Goal: Task Accomplishment & Management: Manage account settings

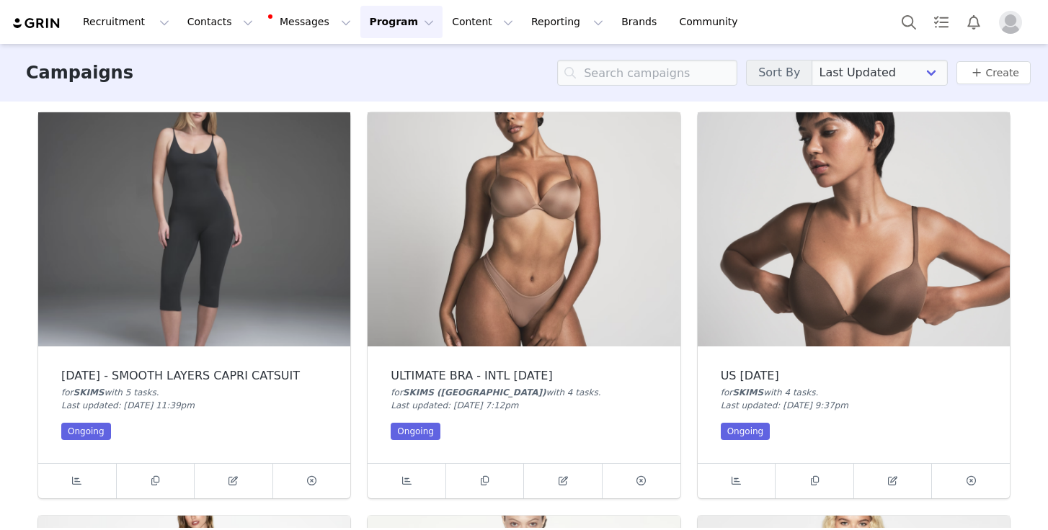
click at [535, 264] on img at bounding box center [523, 229] width 312 height 234
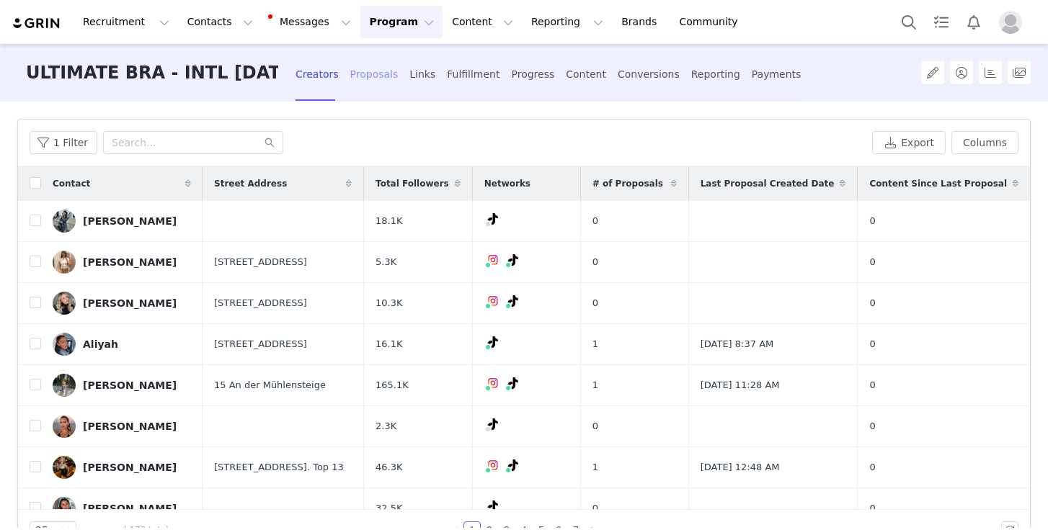
click at [363, 75] on div "Proposals" at bounding box center [374, 74] width 48 height 38
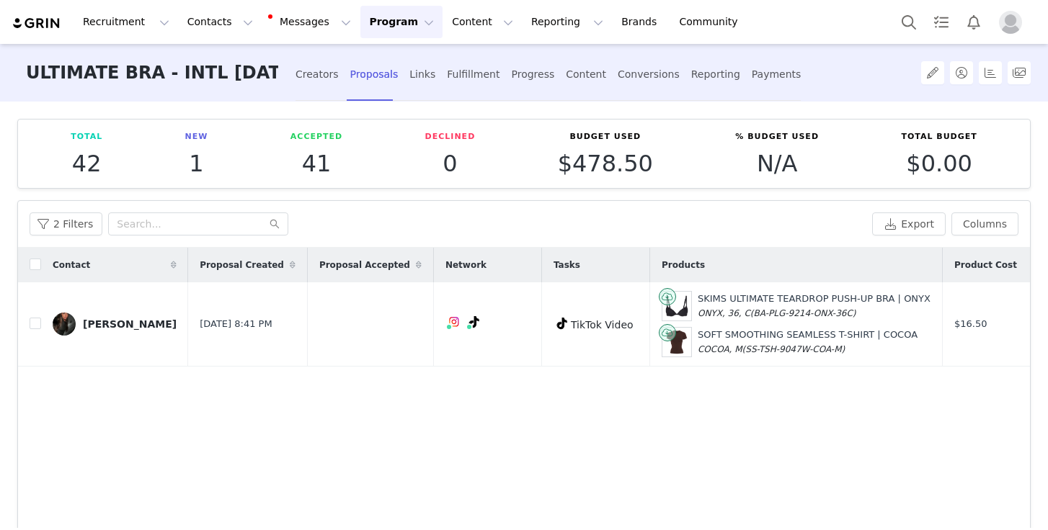
click at [35, 254] on th at bounding box center [29, 265] width 23 height 35
click at [35, 263] on input "checkbox" at bounding box center [36, 265] width 12 height 12
checkbox input "true"
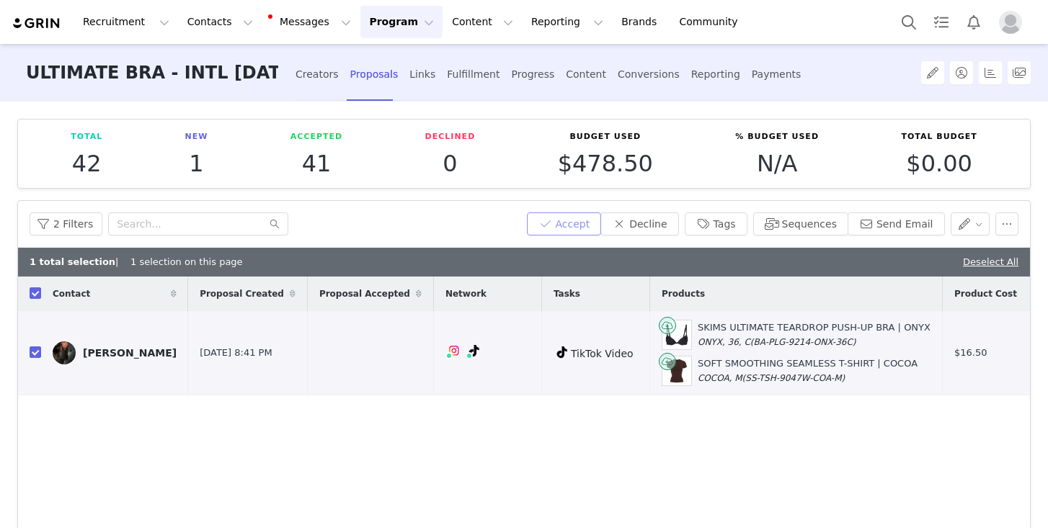
click at [576, 228] on button "Accept" at bounding box center [564, 224] width 75 height 23
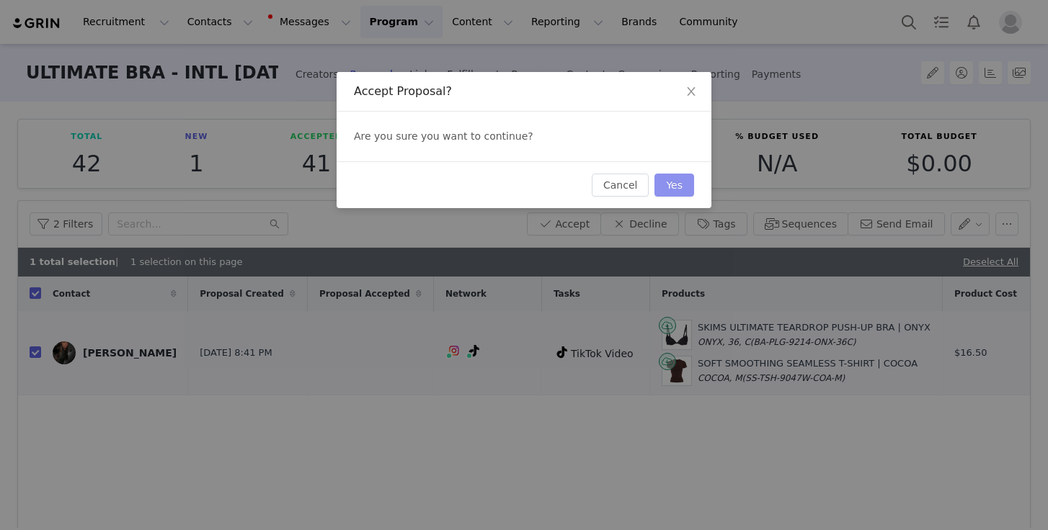
click at [666, 195] on button "Yes" at bounding box center [674, 185] width 40 height 23
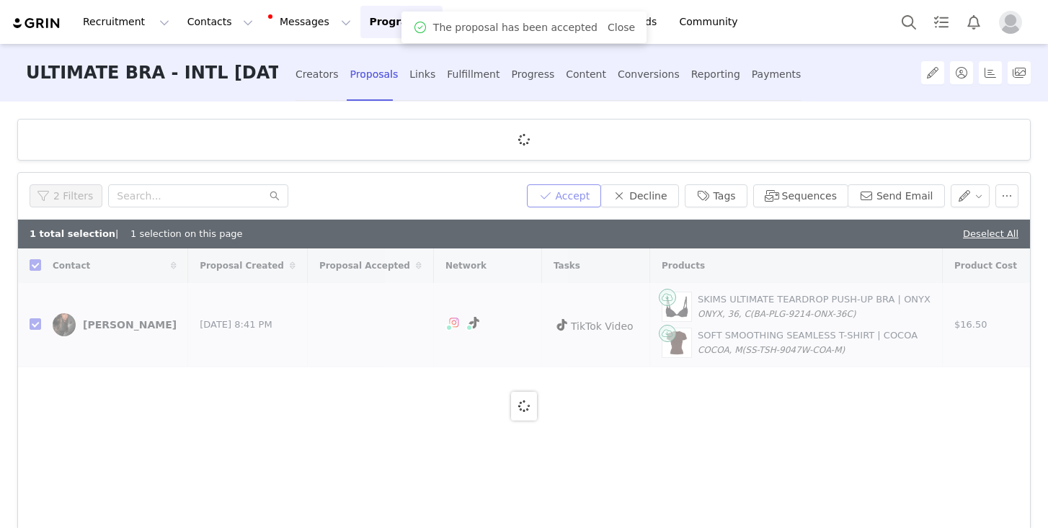
checkbox input "false"
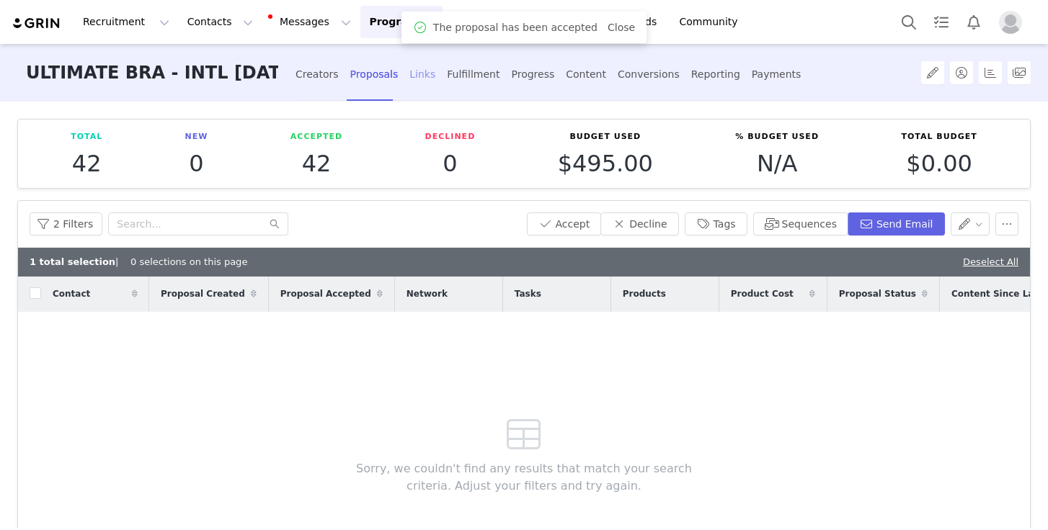
click at [412, 74] on div "Links" at bounding box center [422, 74] width 26 height 38
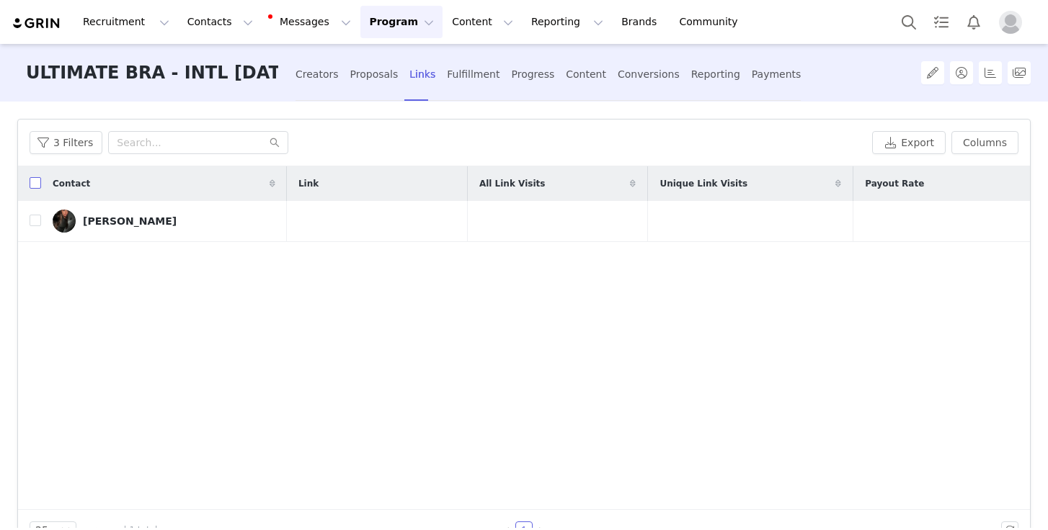
click at [37, 184] on input "checkbox" at bounding box center [36, 183] width 12 height 12
checkbox input "true"
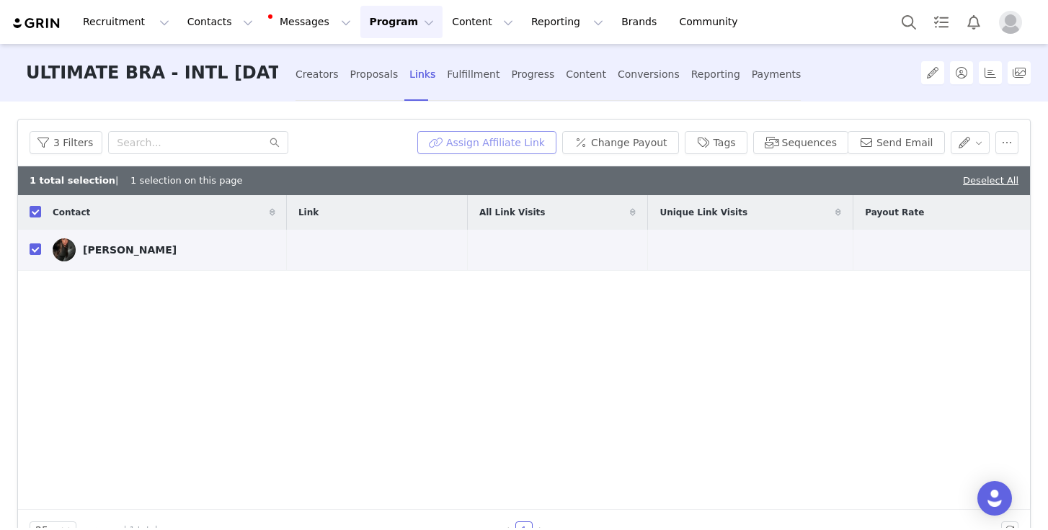
click at [509, 135] on button "Assign Affiliate Link" at bounding box center [486, 142] width 139 height 23
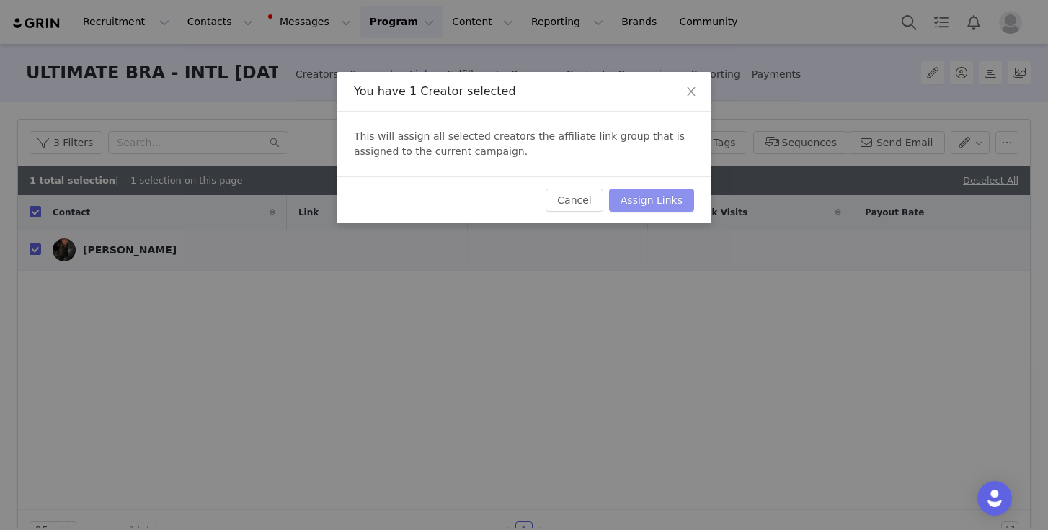
click at [648, 202] on button "Assign Links" at bounding box center [651, 200] width 85 height 23
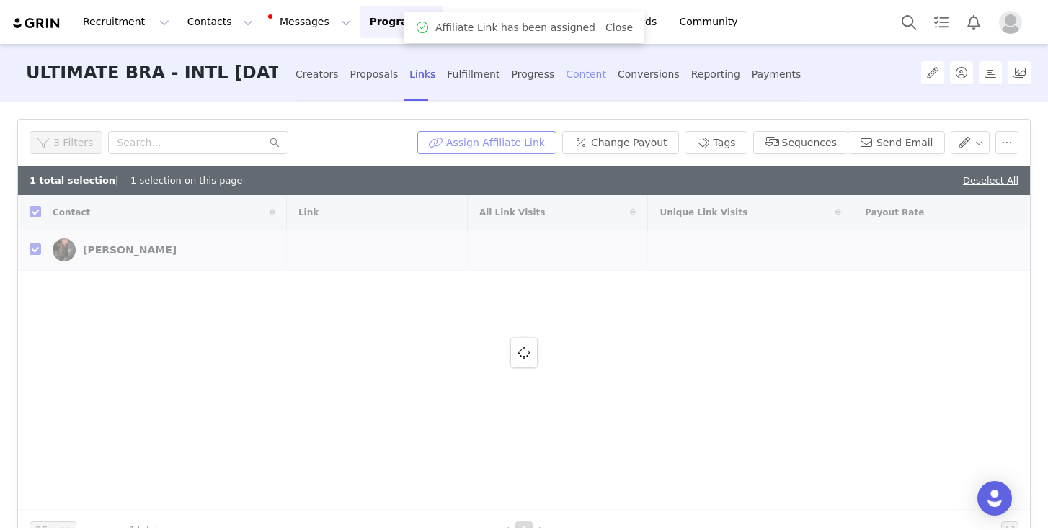
checkbox input "false"
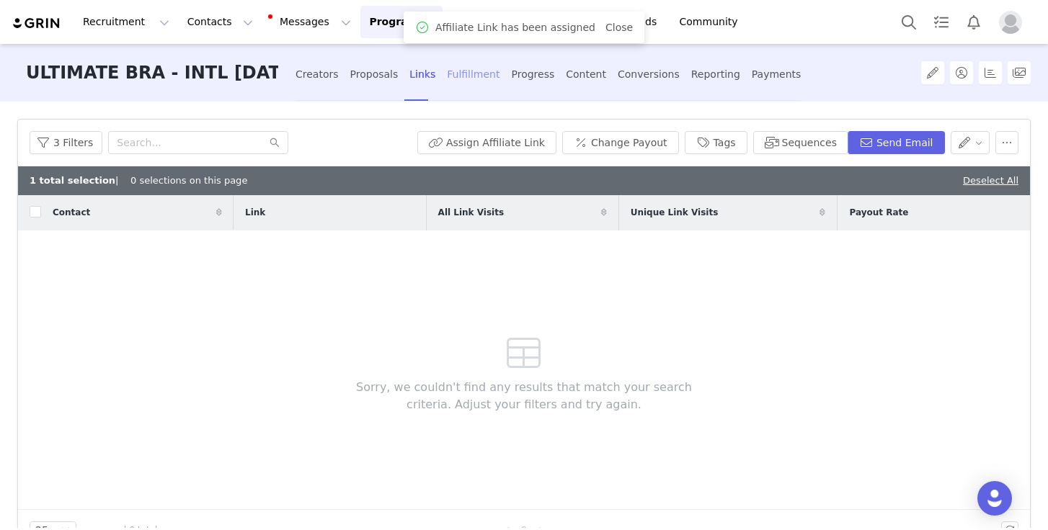
click at [460, 78] on div "Fulfillment" at bounding box center [473, 74] width 53 height 38
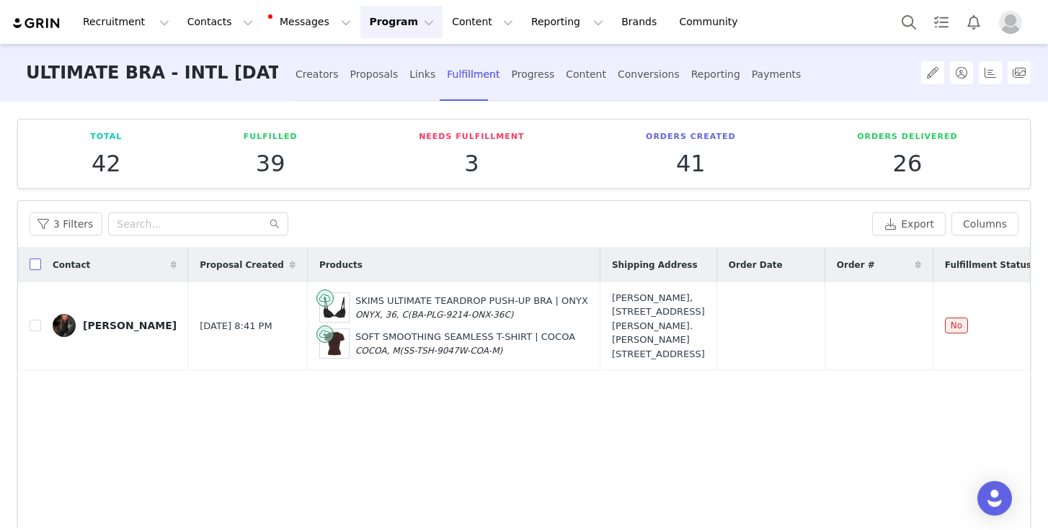
click at [37, 269] on input "checkbox" at bounding box center [36, 265] width 12 height 12
checkbox input "true"
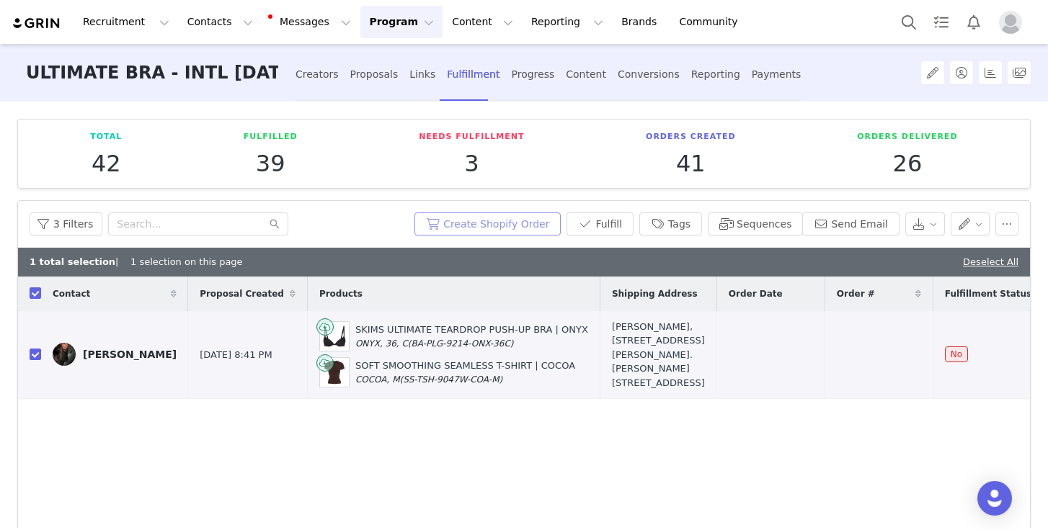
click at [540, 221] on button "Create Shopify Order" at bounding box center [487, 224] width 146 height 23
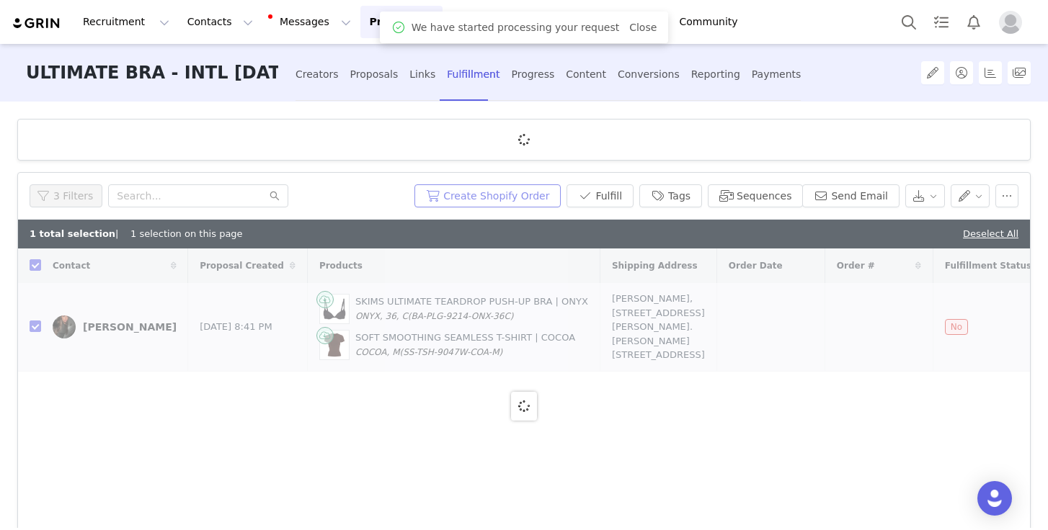
checkbox input "false"
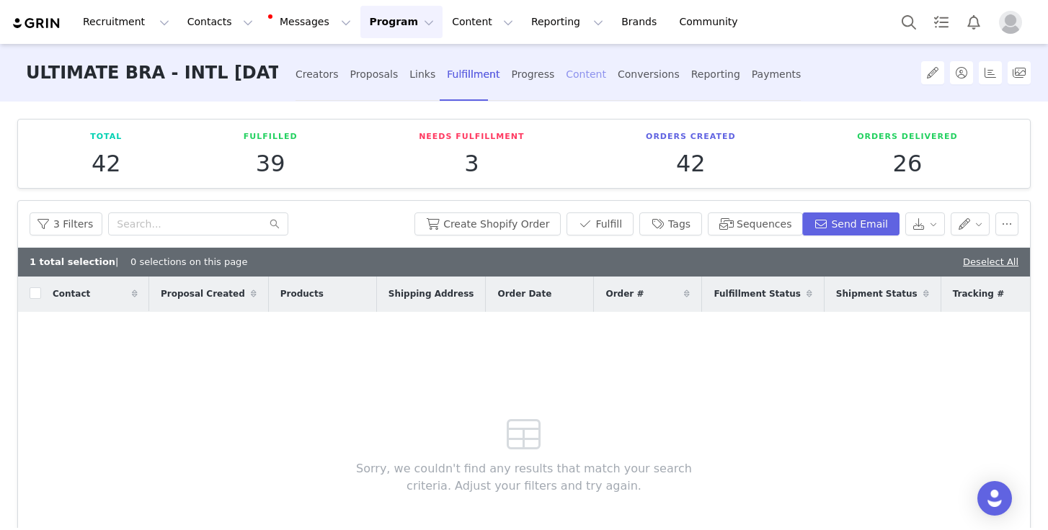
click at [574, 81] on div "Content" at bounding box center [586, 74] width 40 height 38
